Goal: Transaction & Acquisition: Purchase product/service

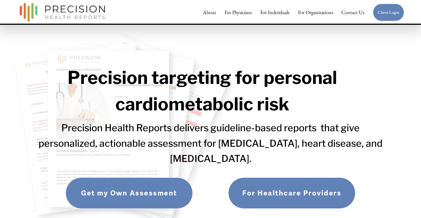
click at [115, 182] on link "Get my Own Assessment" at bounding box center [129, 192] width 127 height 31
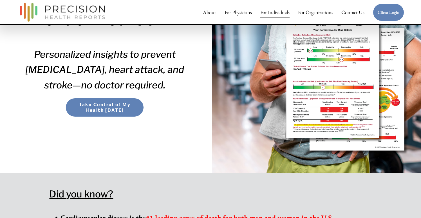
scroll to position [169, 0]
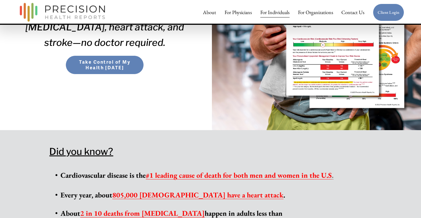
click at [119, 67] on span "Take Control of My Health [DATE]" at bounding box center [104, 64] width 67 height 11
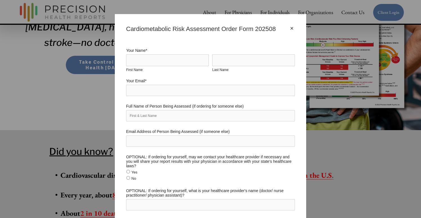
click at [110, 87] on div "× Cardiometabolic Risk Assessment Order Form 202508 Your Name * First Name Last…" at bounding box center [210, 109] width 421 height 218
click at [290, 27] on div "×" at bounding box center [291, 28] width 6 height 6
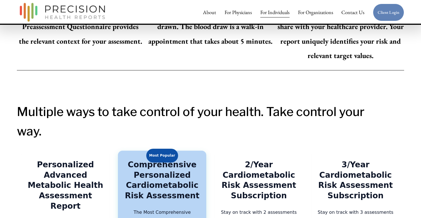
scroll to position [1016, 0]
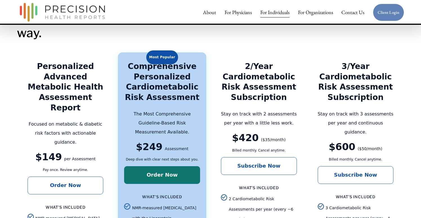
click at [177, 166] on link "Order Now" at bounding box center [162, 175] width 76 height 18
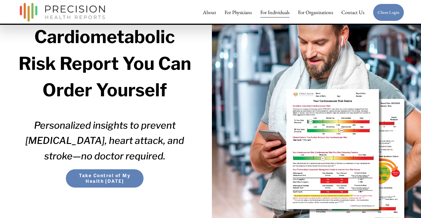
scroll to position [64, 0]
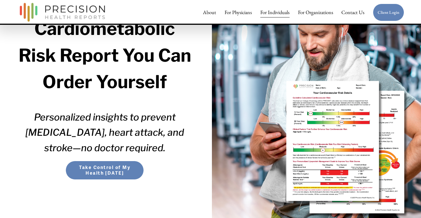
click at [97, 166] on span "Take Control of My Health [DATE]" at bounding box center [104, 169] width 67 height 11
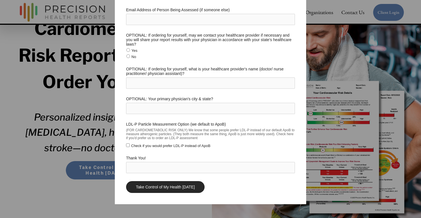
scroll to position [121, 0]
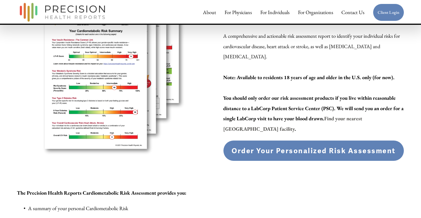
scroll to position [95, 0]
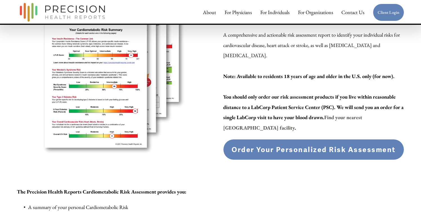
click at [277, 139] on button "Order Your Personalized Risk Assessment Added!" at bounding box center [313, 149] width 181 height 21
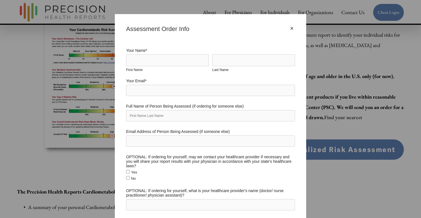
click at [293, 27] on div "×" at bounding box center [291, 28] width 6 height 6
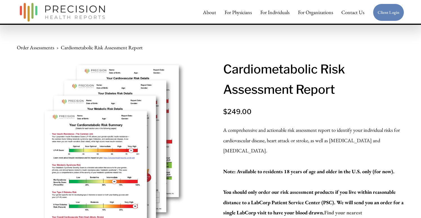
scroll to position [0, 0]
